Goal: Information Seeking & Learning: Find specific fact

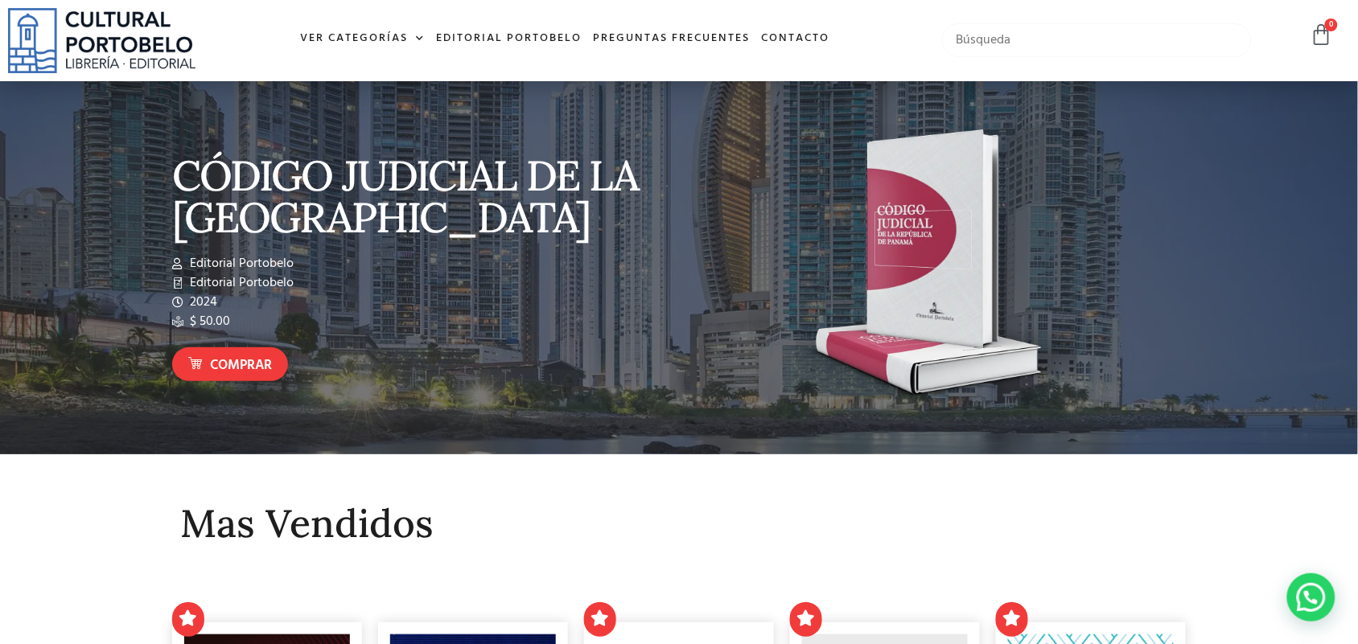
click at [998, 43] on input "text" at bounding box center [1097, 40] width 310 height 34
type input "KUAN"
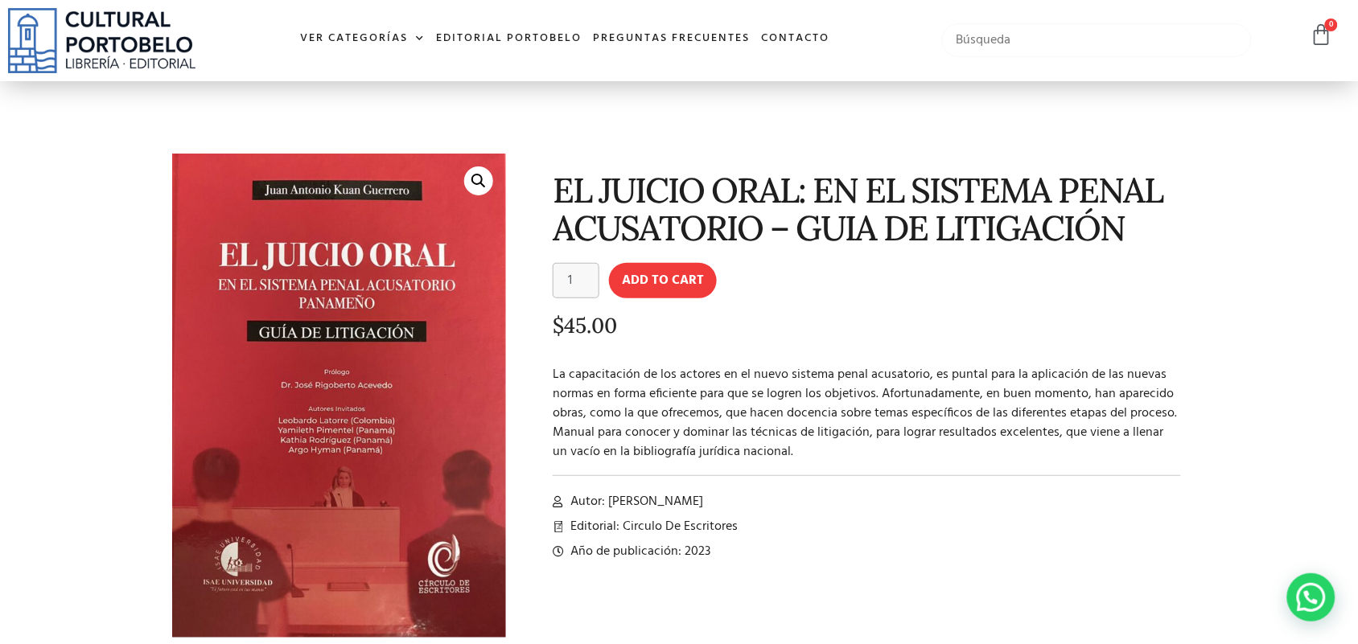
click at [954, 32] on input "text" at bounding box center [1097, 40] width 310 height 34
type input "KUAN"
click at [973, 40] on input "text" at bounding box center [1097, 40] width 310 height 34
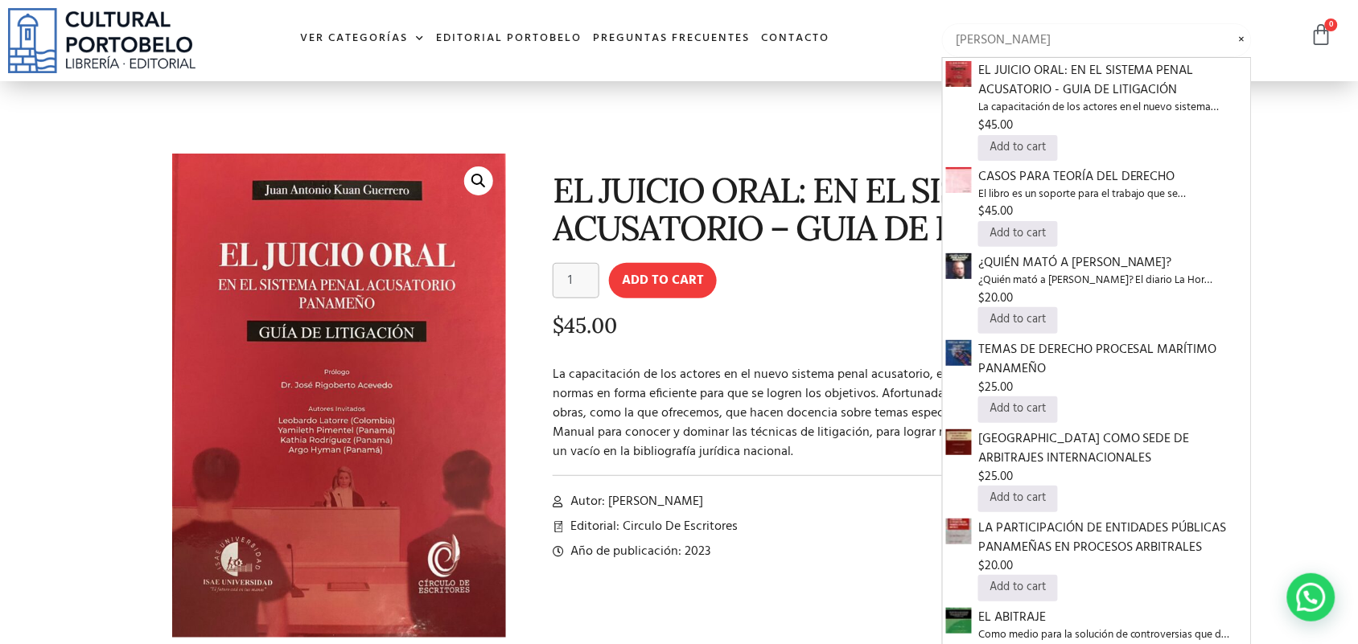
type input "JUAN ANTONIO"
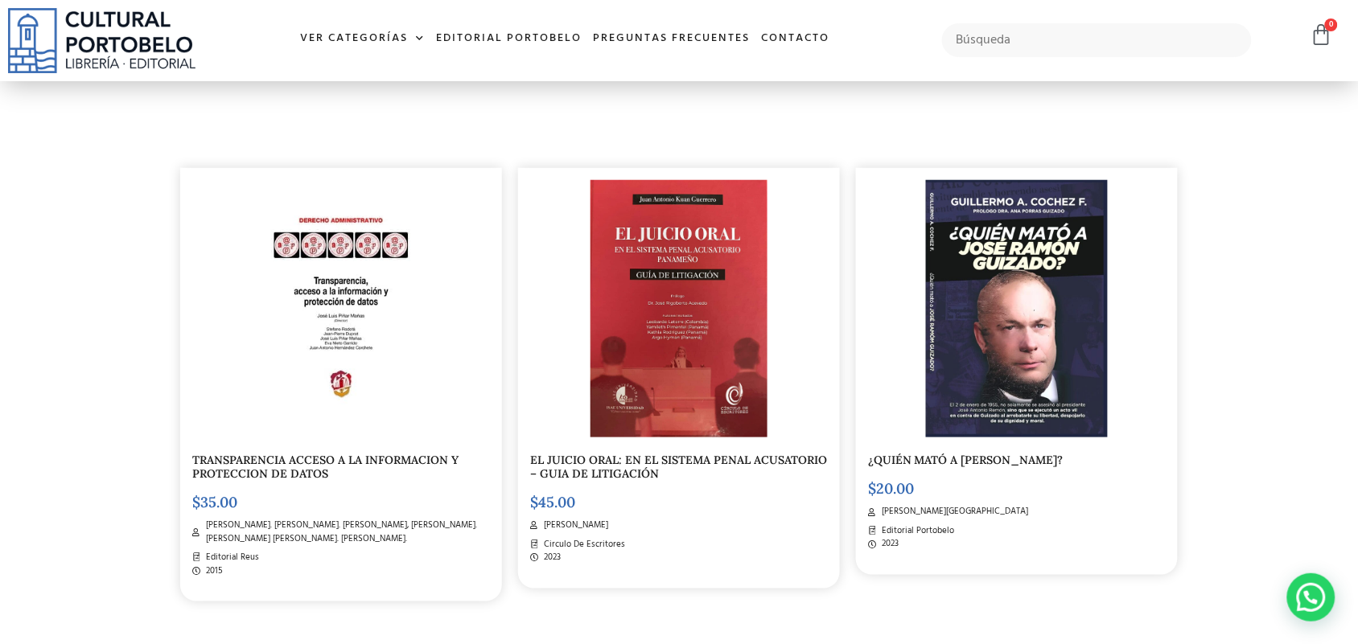
scroll to position [302, 0]
